Goal: Task Accomplishment & Management: Use online tool/utility

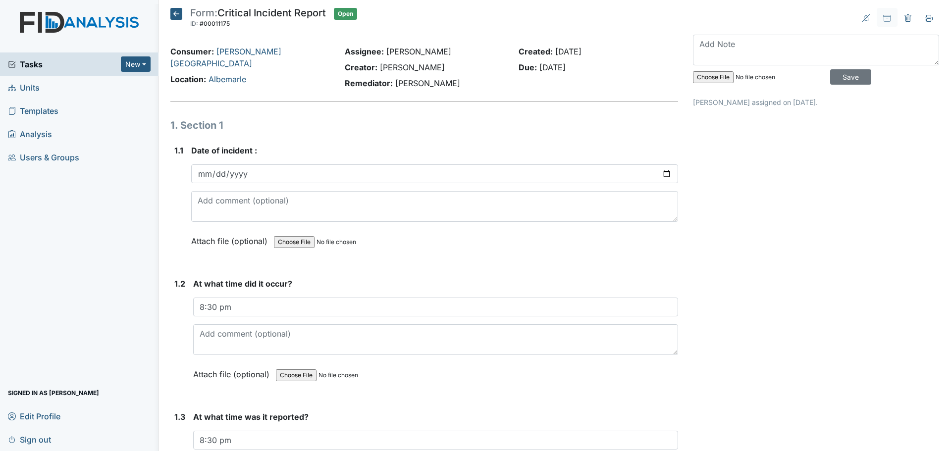
scroll to position [248, 0]
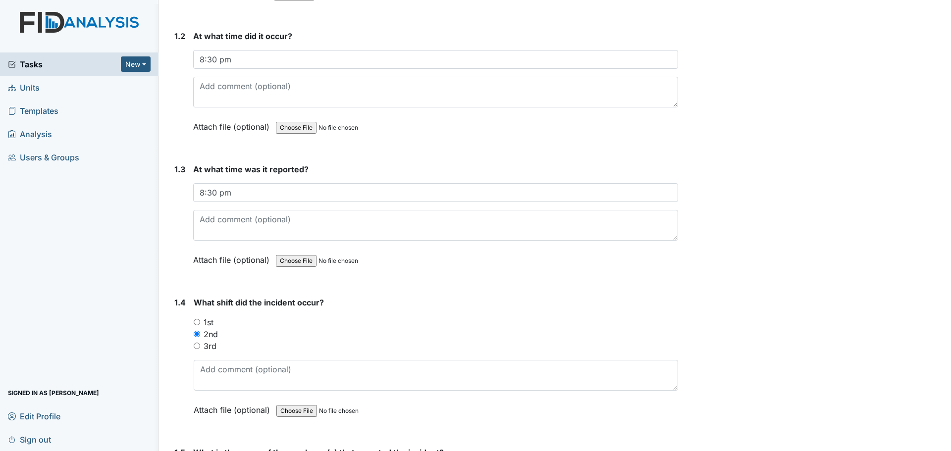
click at [48, 62] on span "Tasks" at bounding box center [64, 64] width 113 height 12
click at [36, 61] on span "Tasks" at bounding box center [64, 64] width 113 height 12
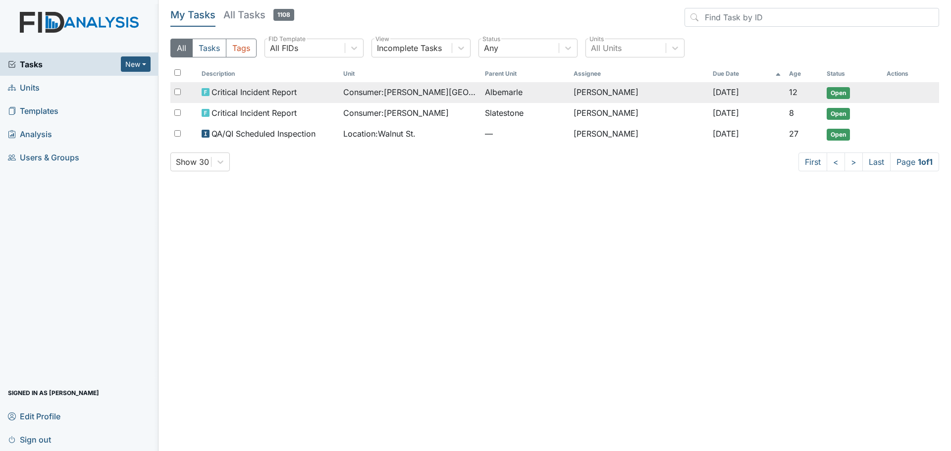
click at [440, 96] on span "Consumer : Jones, Linwood" at bounding box center [410, 92] width 134 height 12
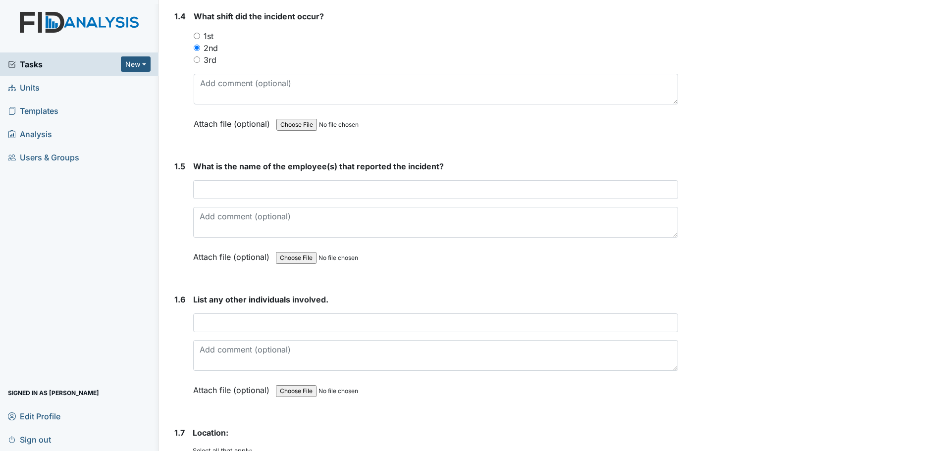
scroll to position [545, 0]
